Goal: Check status: Check status

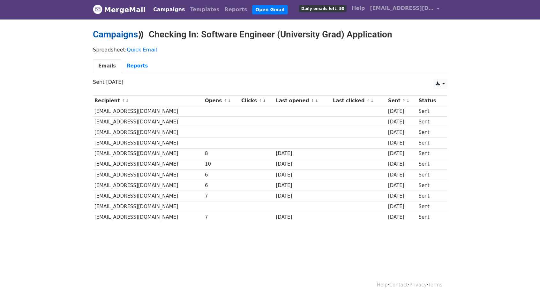
click at [127, 33] on link "Campaigns" at bounding box center [115, 34] width 45 height 11
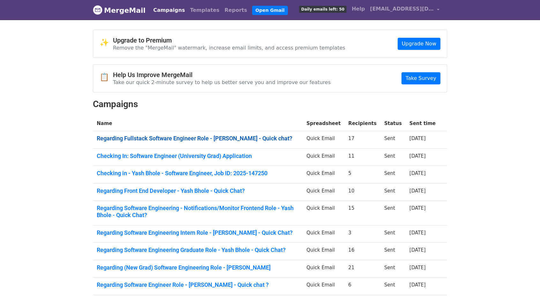
click at [210, 135] on link "Regarding Fullstack Software Engineer Role - Yash Bhole - Quick chat?" at bounding box center [198, 138] width 202 height 7
